Goal: Find contact information: Find contact information

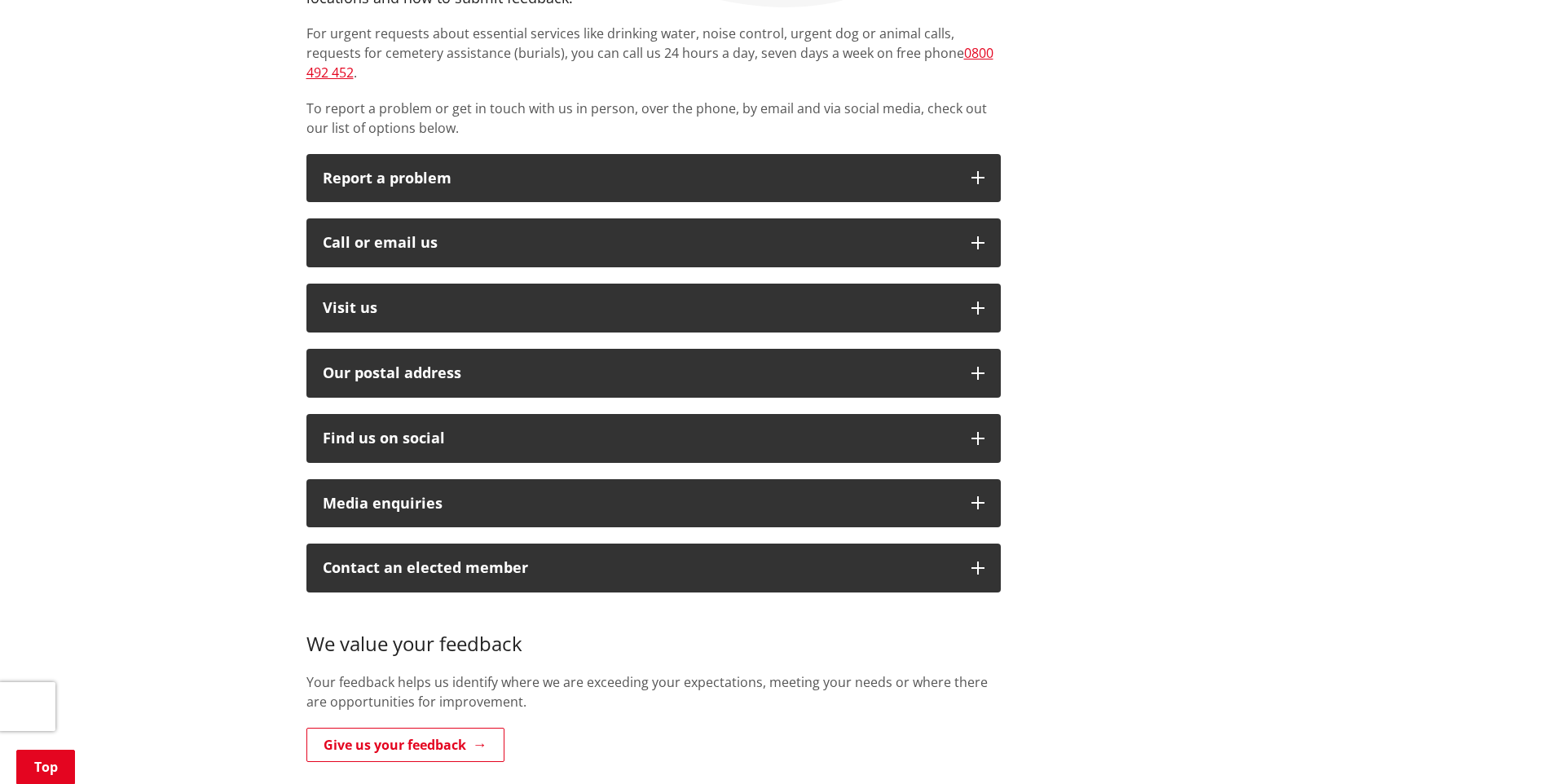
scroll to position [326, 0]
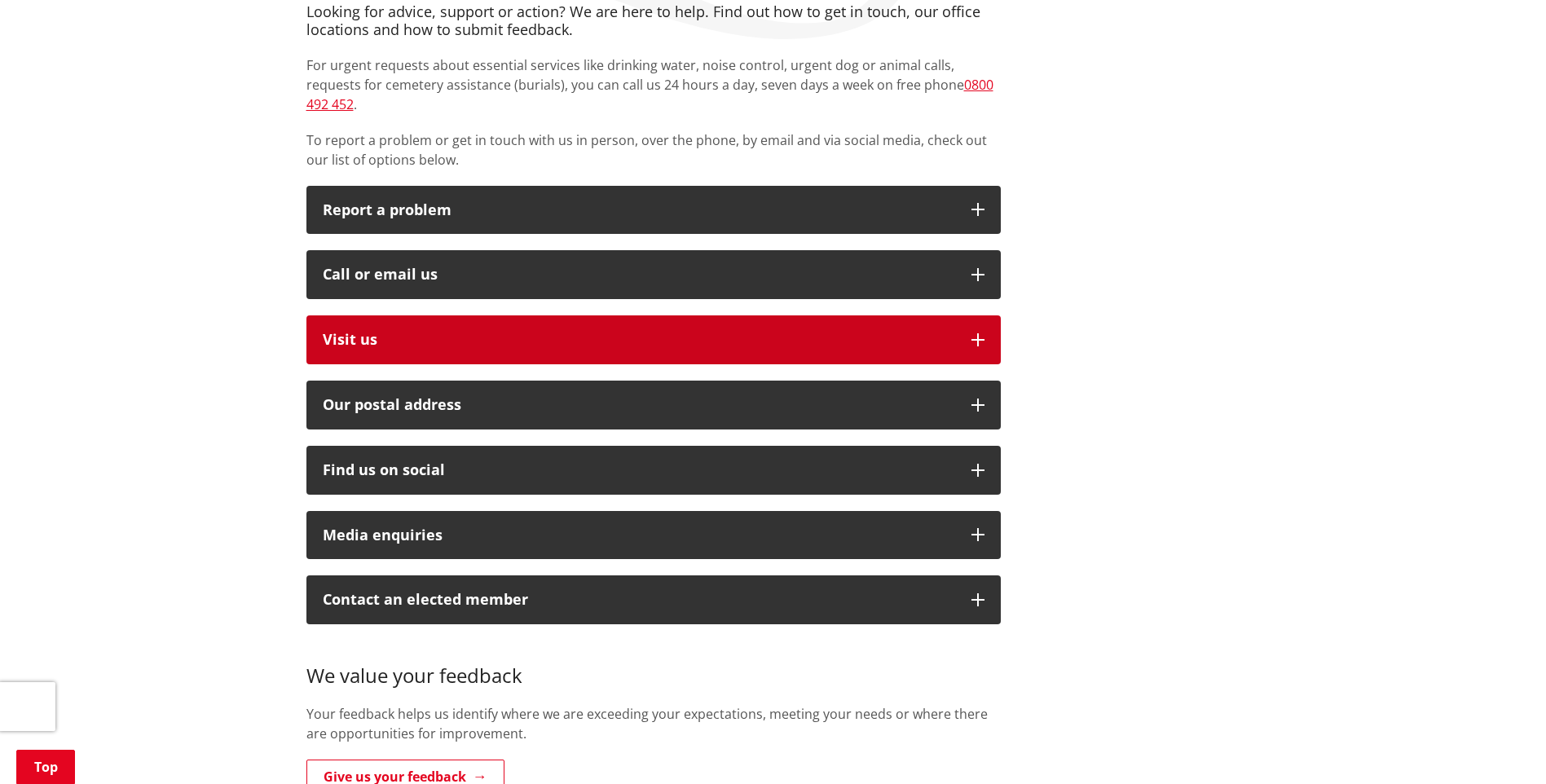
click at [365, 331] on p "Visit us" at bounding box center [638, 339] width 632 height 16
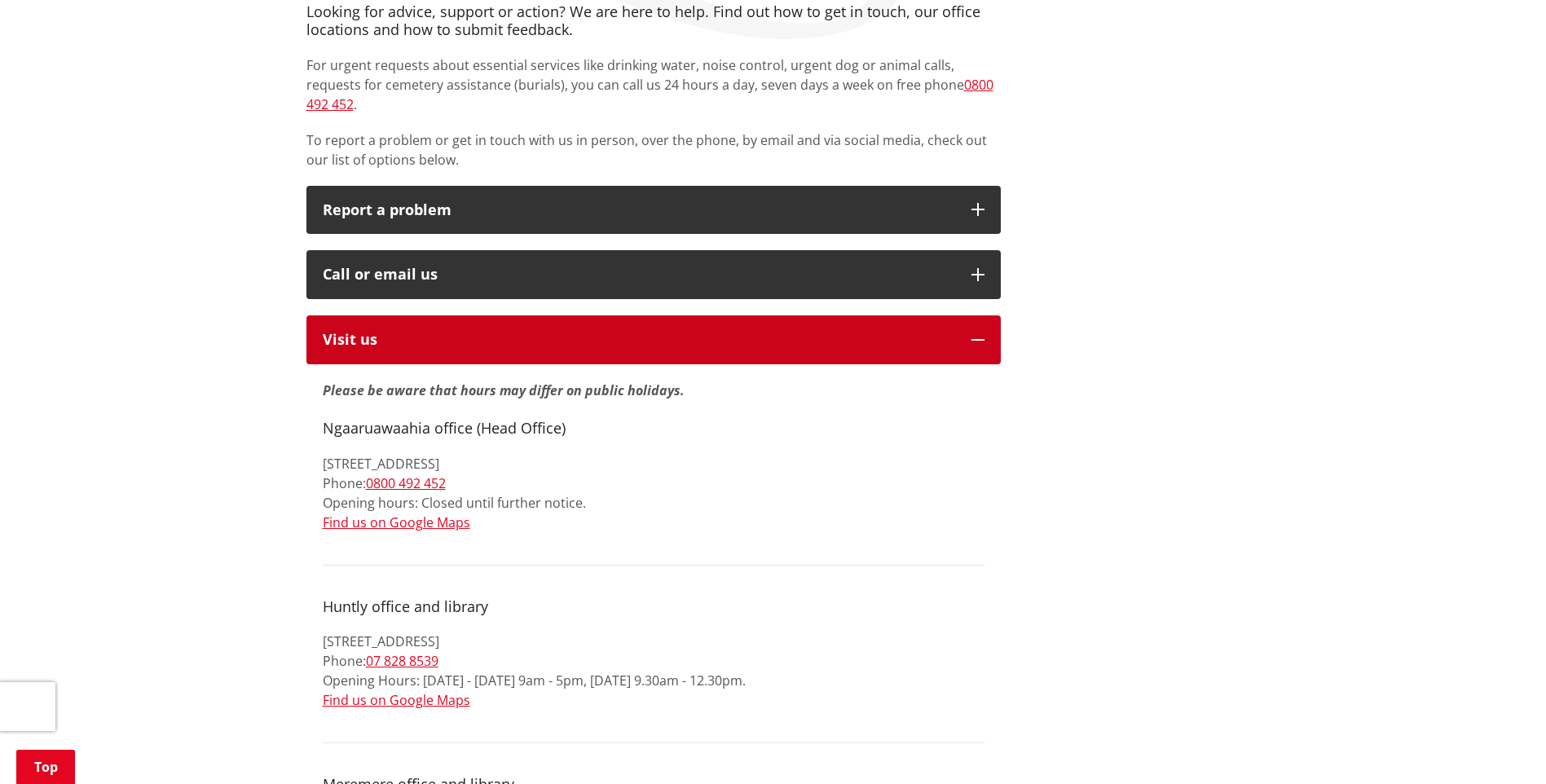
click at [353, 331] on p "Visit us" at bounding box center [638, 339] width 632 height 16
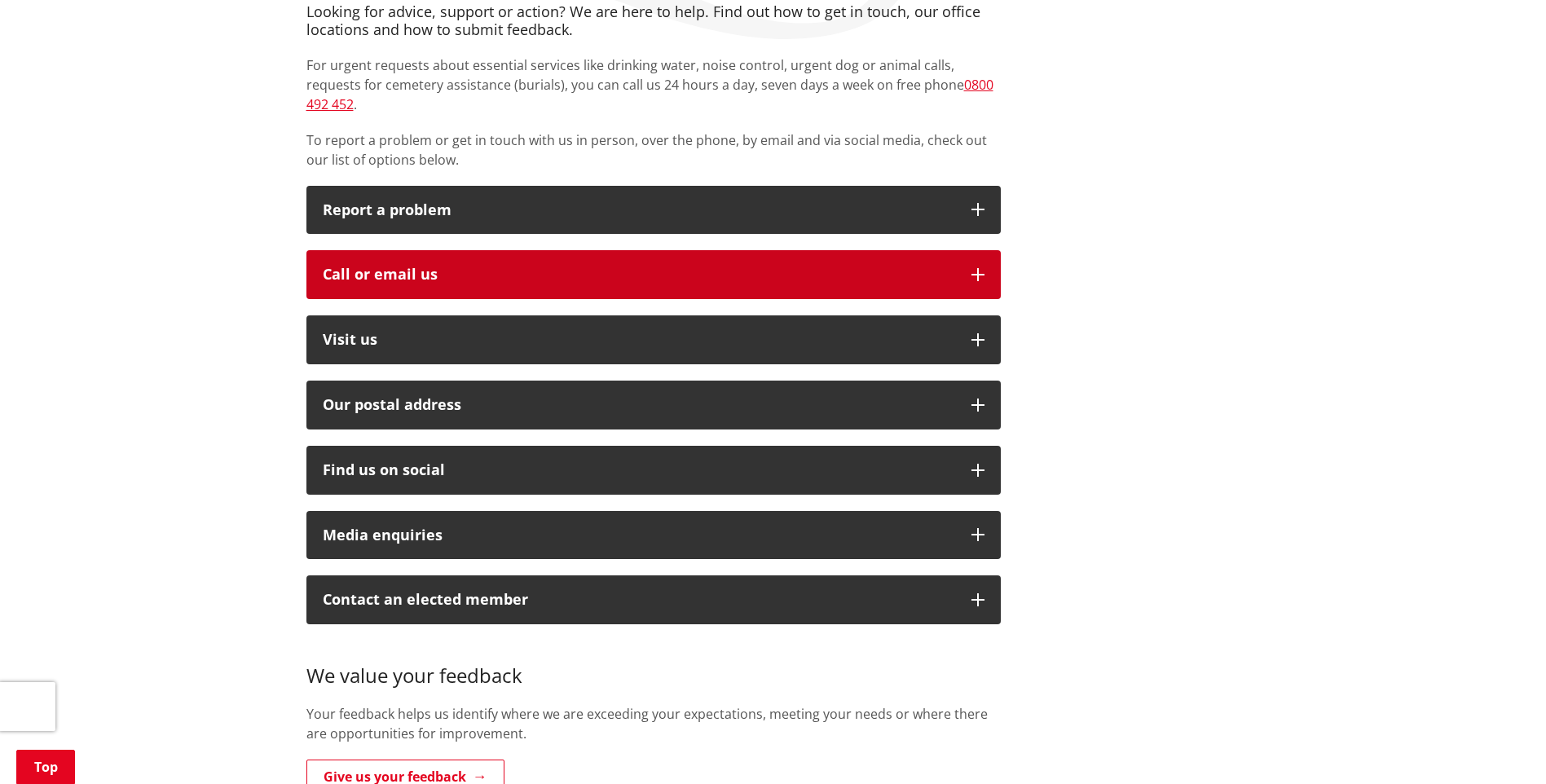
click at [369, 266] on div "Call or email us" at bounding box center [638, 274] width 632 height 16
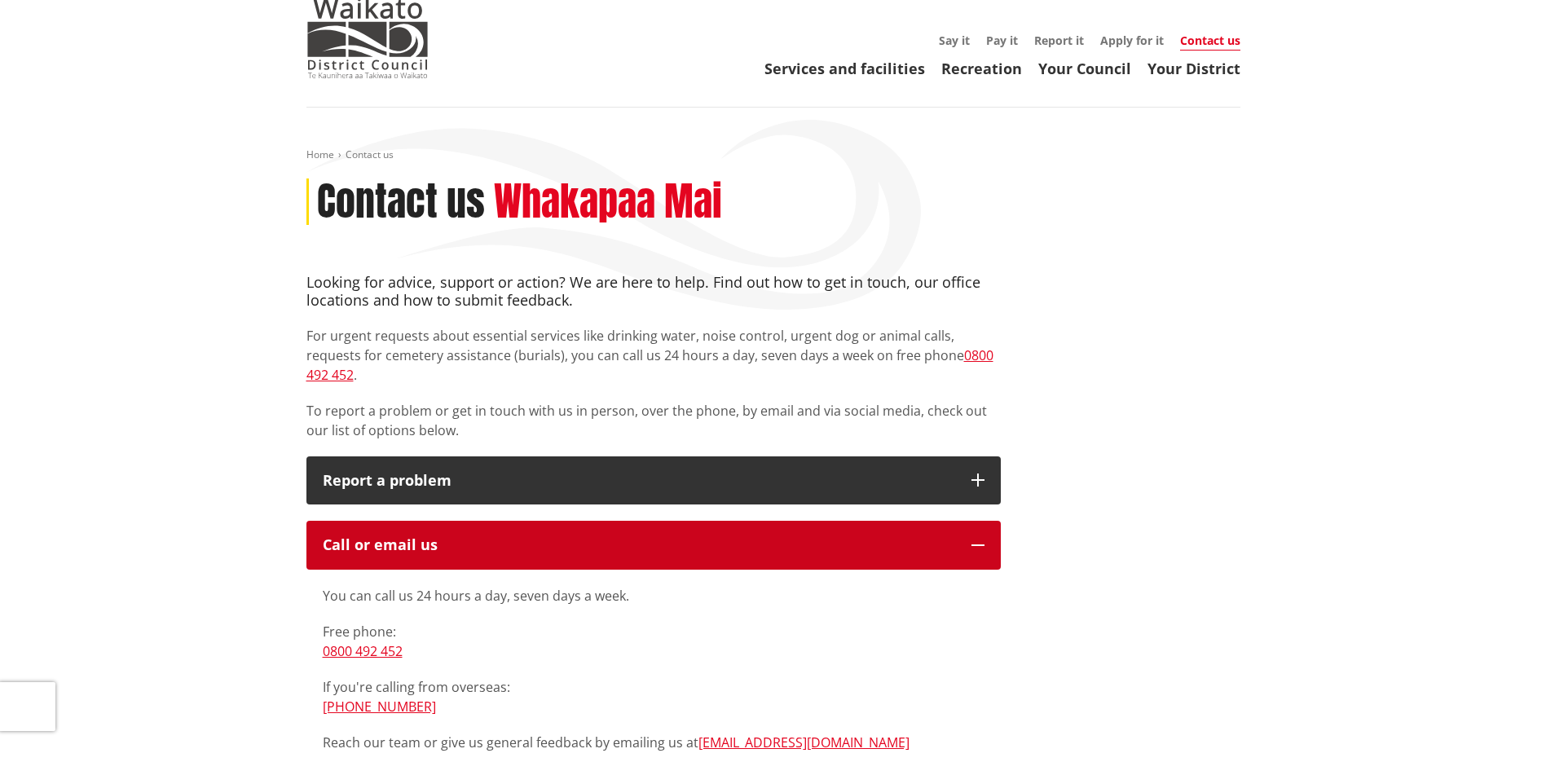
scroll to position [0, 0]
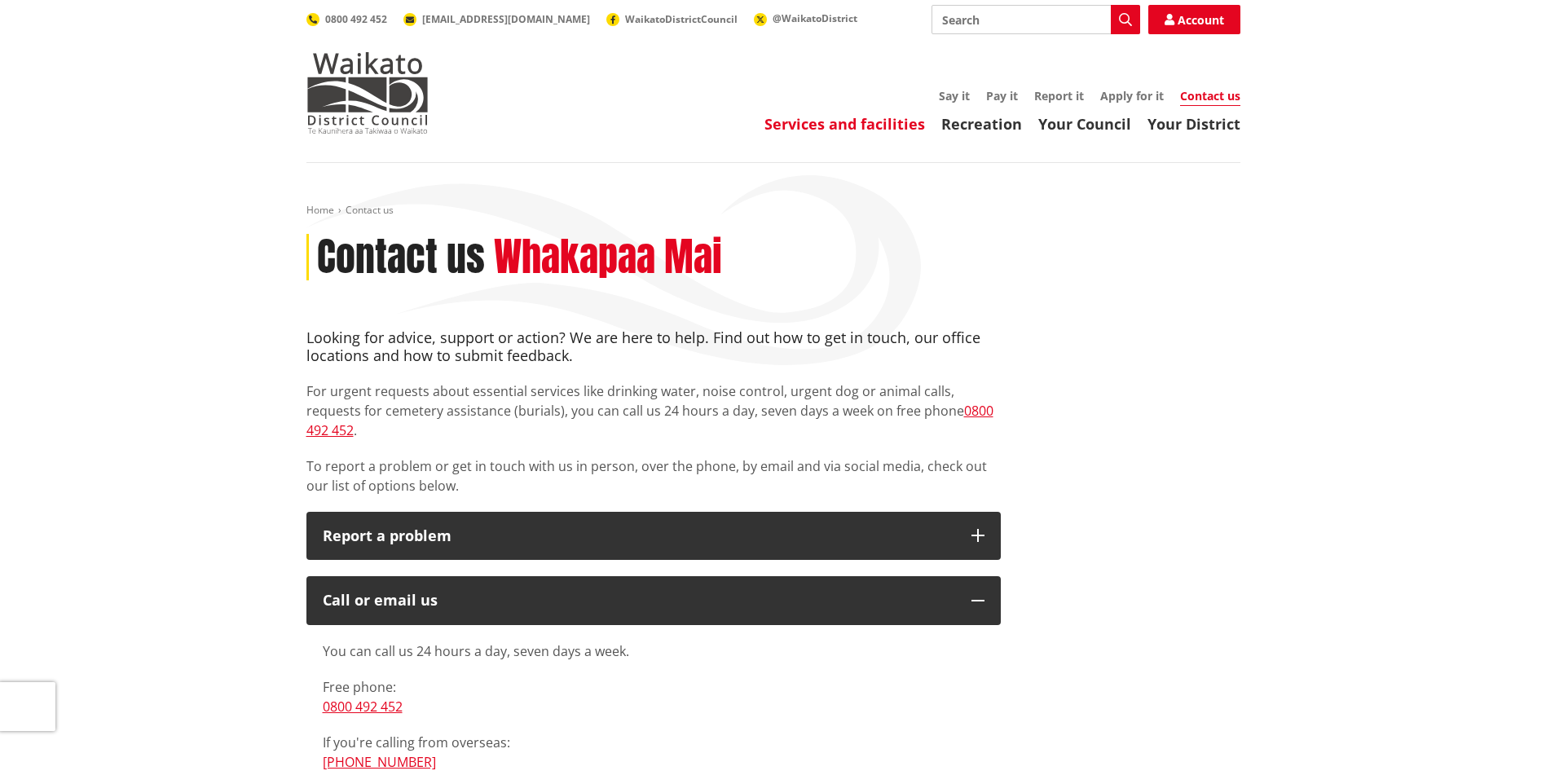
click at [870, 123] on link "Services and facilities" at bounding box center [844, 123] width 161 height 20
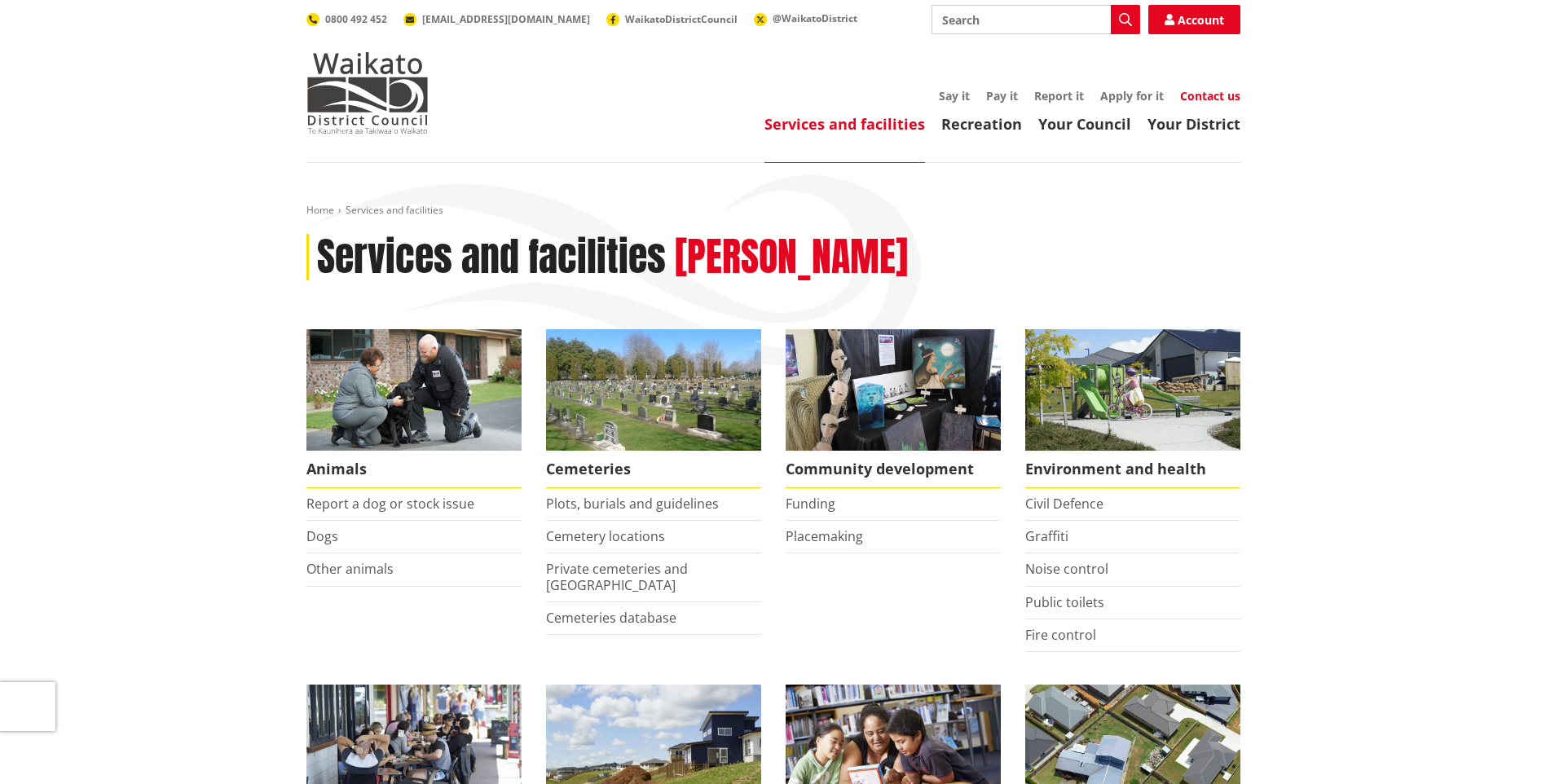
click at [1205, 100] on link "Contact us" at bounding box center [1210, 95] width 60 height 15
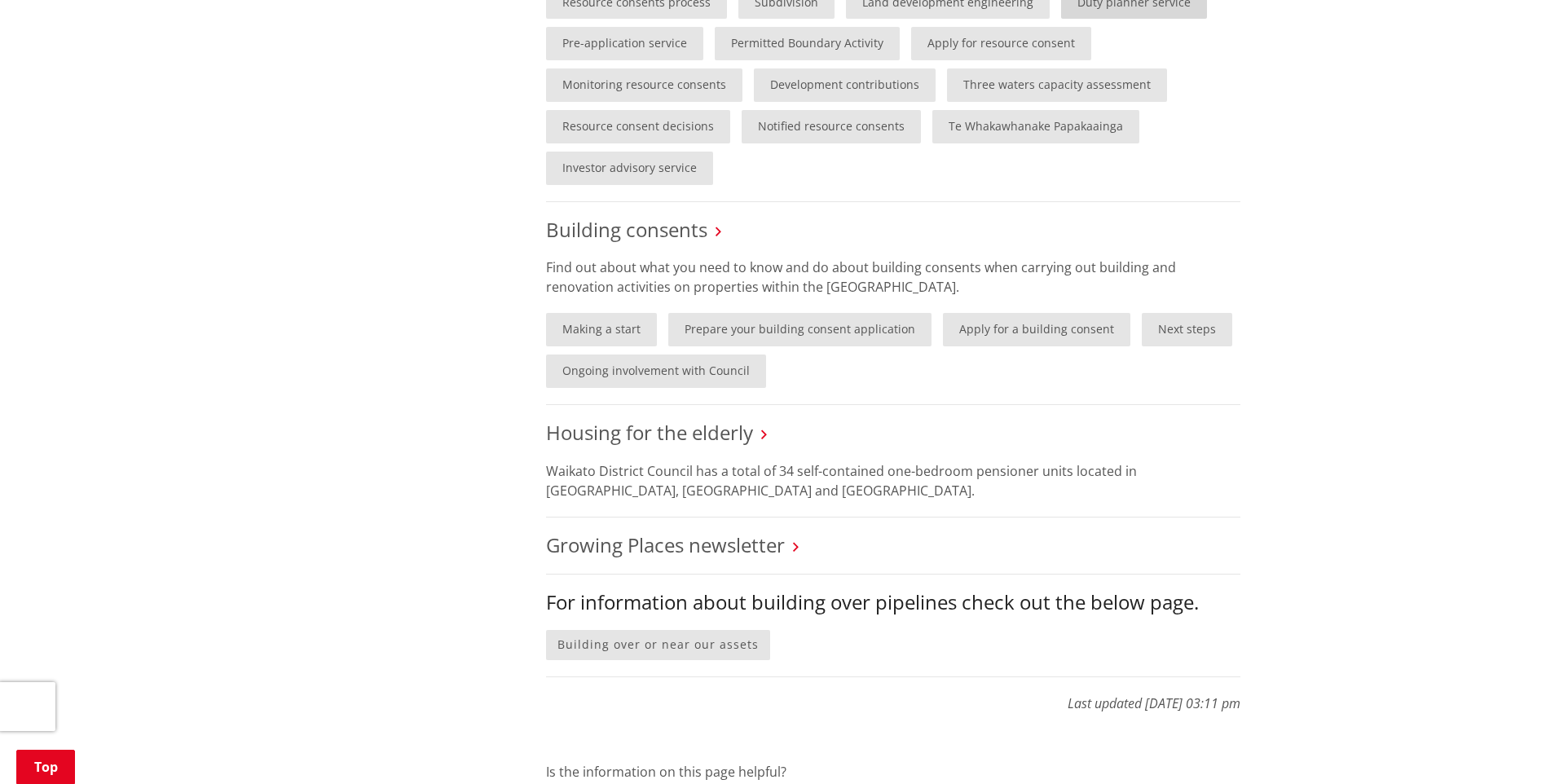
scroll to position [1141, 0]
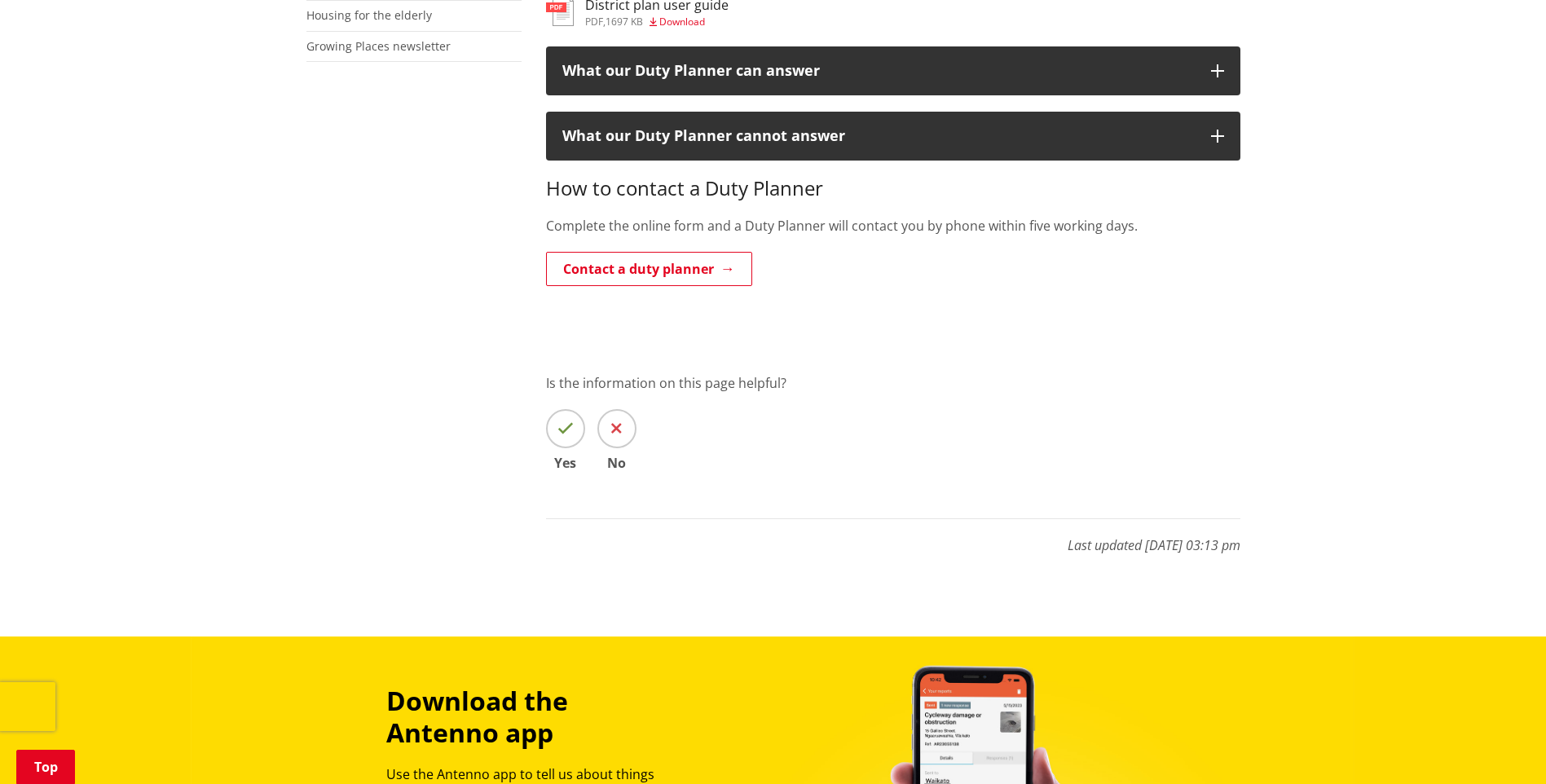
scroll to position [815, 0]
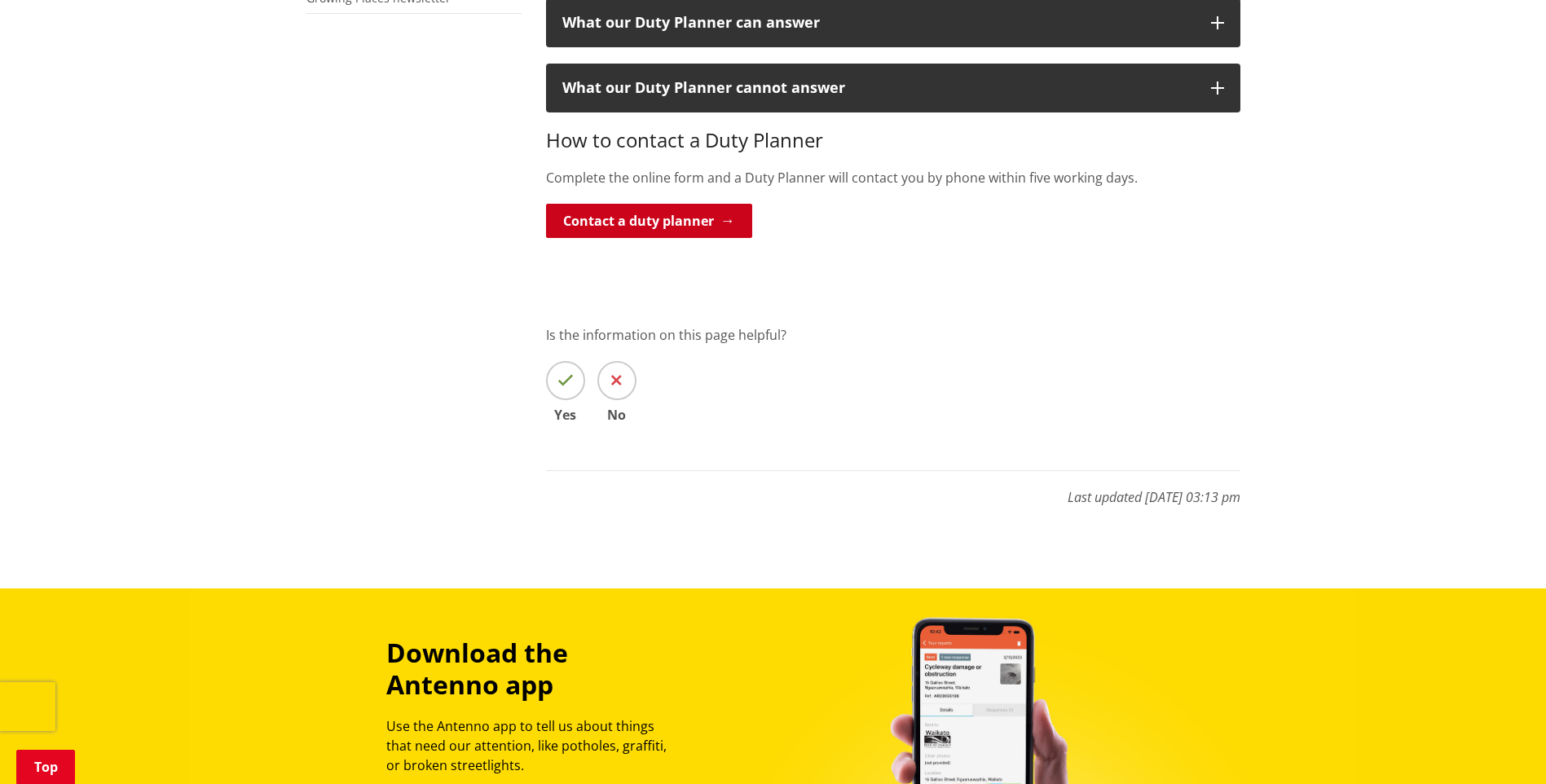
click at [697, 221] on link "Contact a duty planner" at bounding box center [649, 220] width 206 height 35
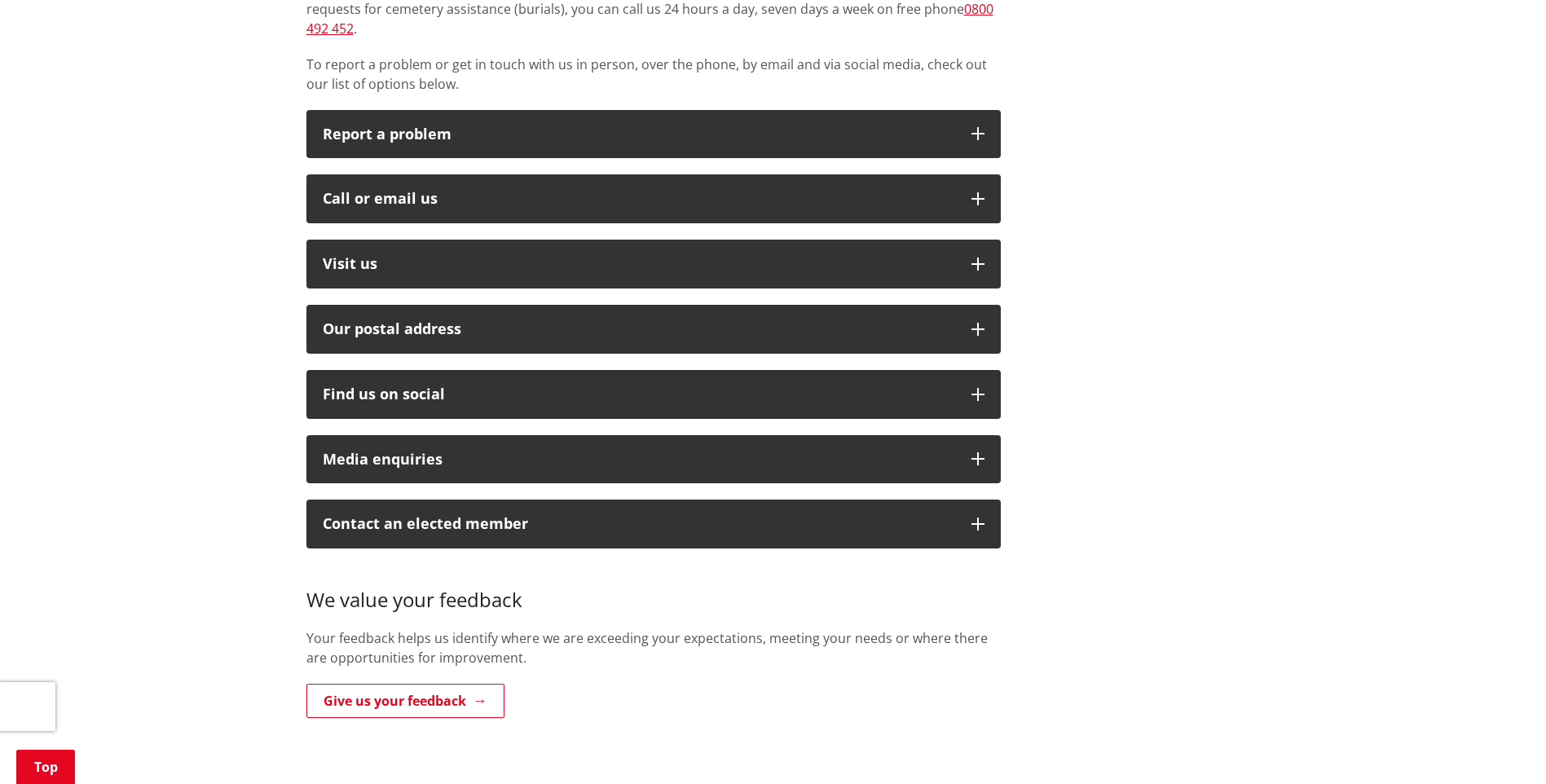
scroll to position [408, 0]
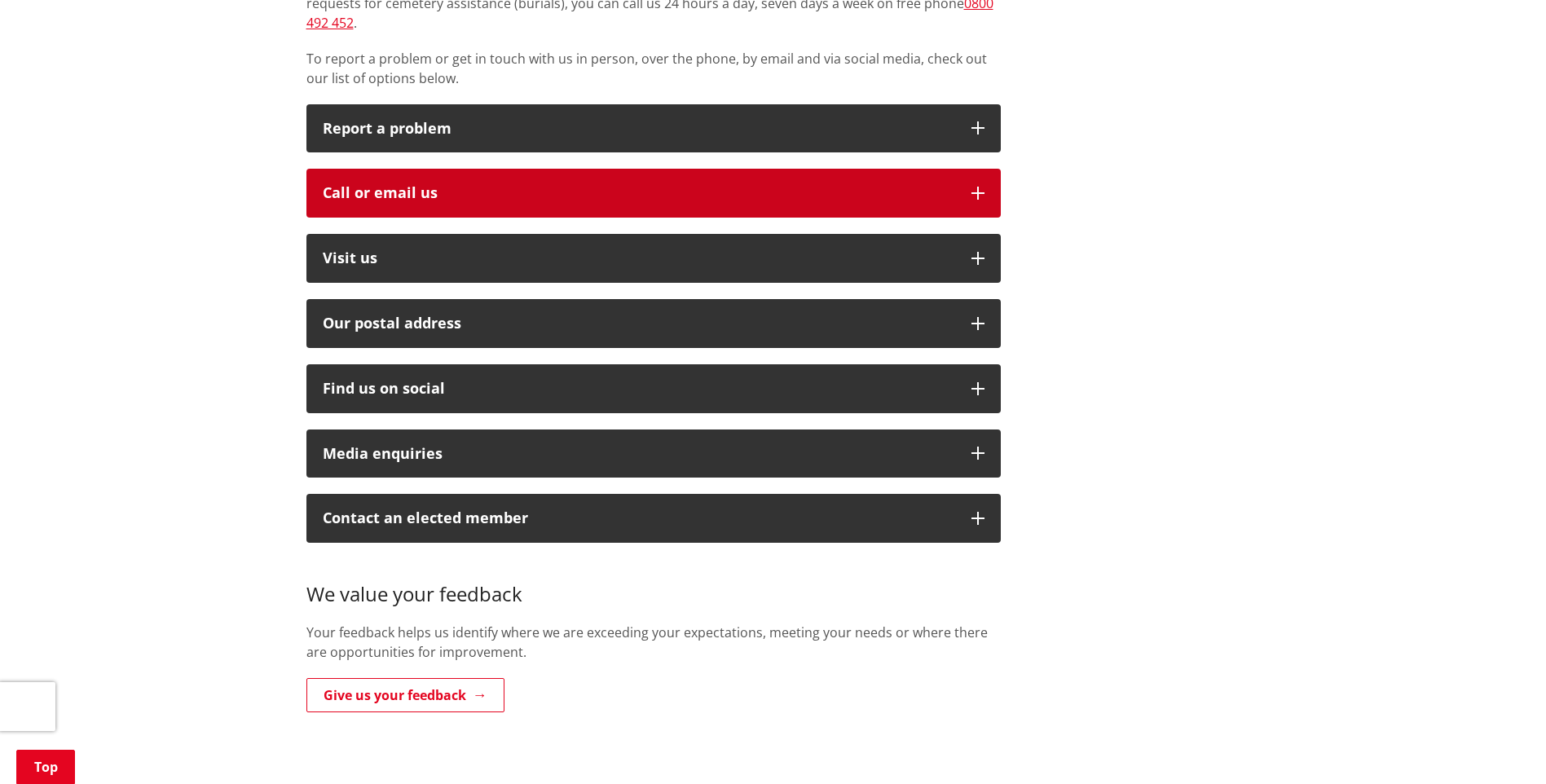
click at [385, 185] on div "Call or email us" at bounding box center [638, 193] width 632 height 16
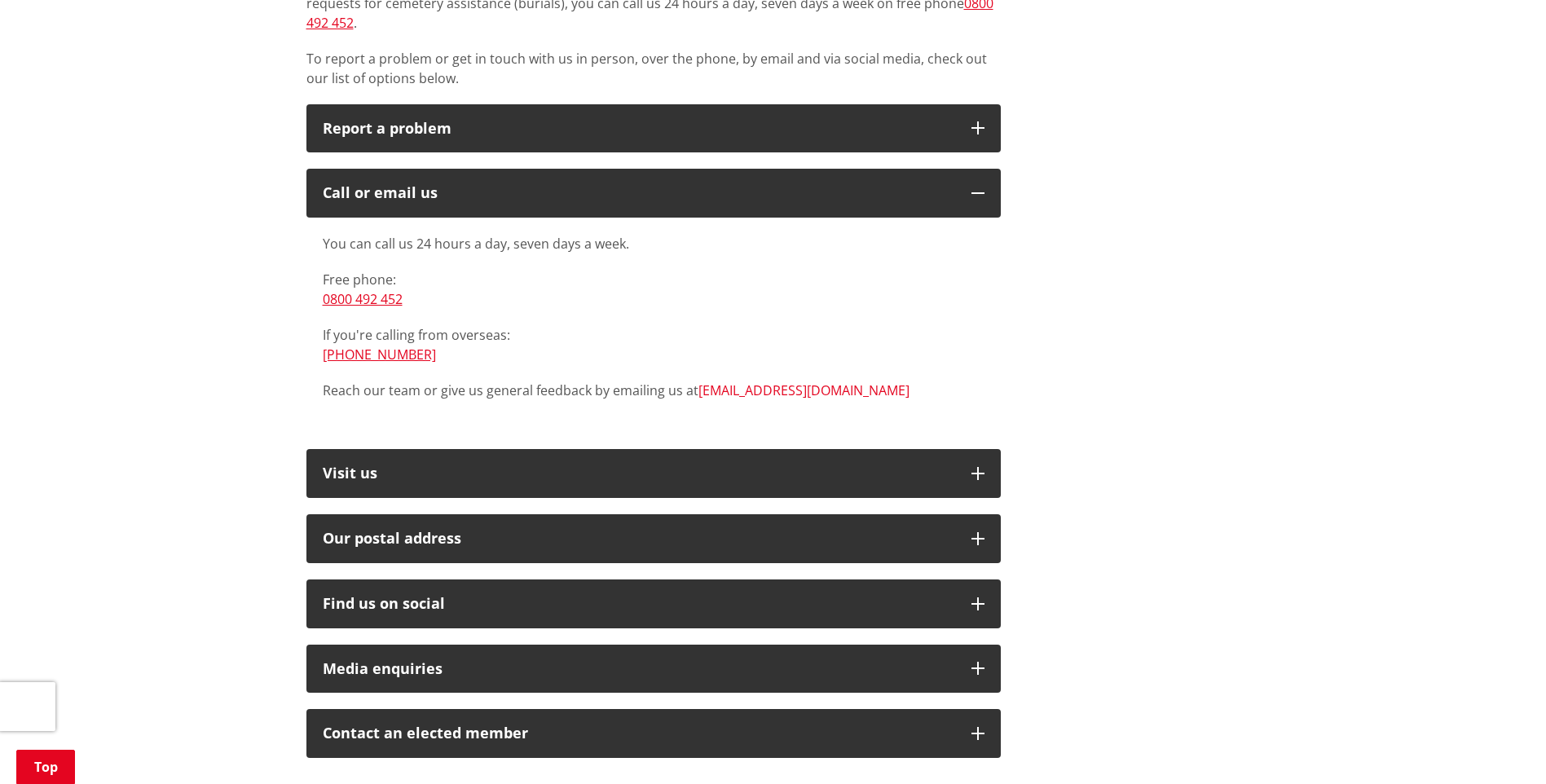
click at [771, 381] on link "[EMAIL_ADDRESS][DOMAIN_NAME]" at bounding box center [804, 390] width 211 height 18
